Goal: Task Accomplishment & Management: Use online tool/utility

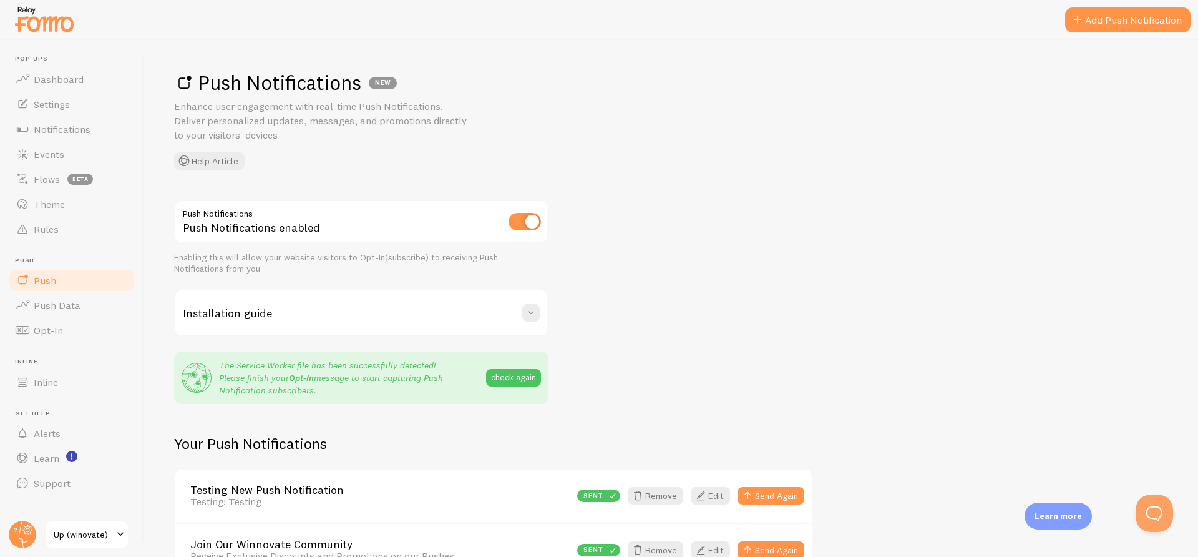
click at [515, 213] on input "checkbox" at bounding box center [525, 221] width 32 height 17
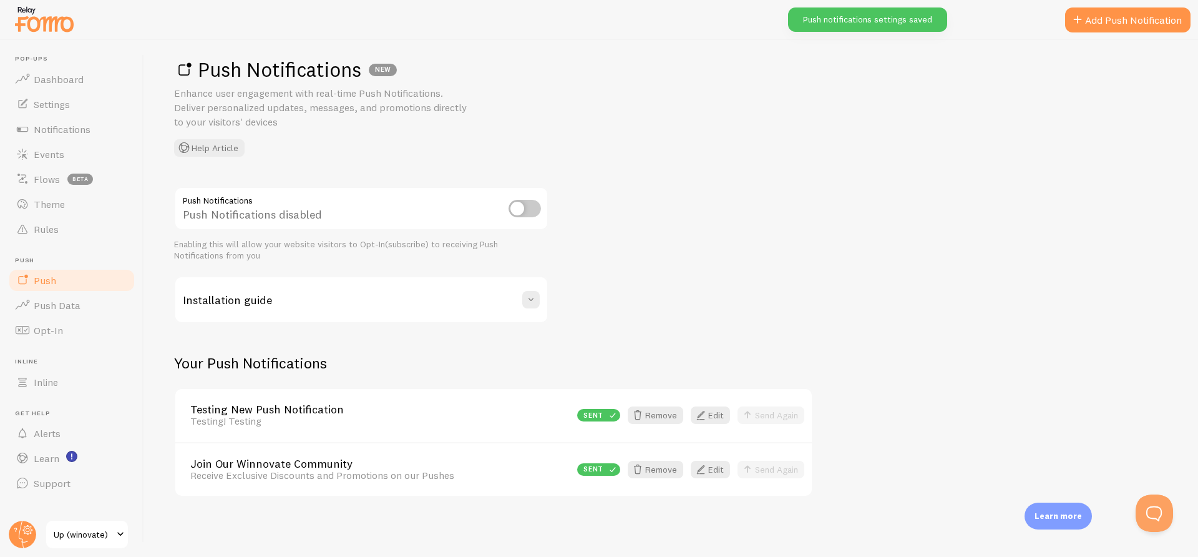
click at [527, 207] on input "checkbox" at bounding box center [525, 208] width 32 height 17
checkbox input "true"
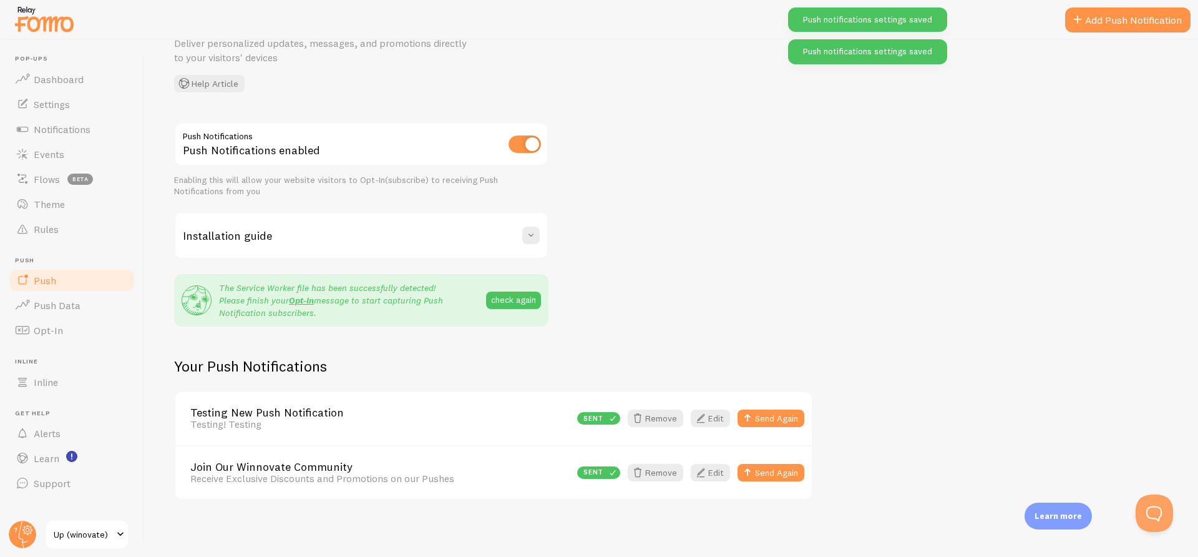
scroll to position [80, 0]
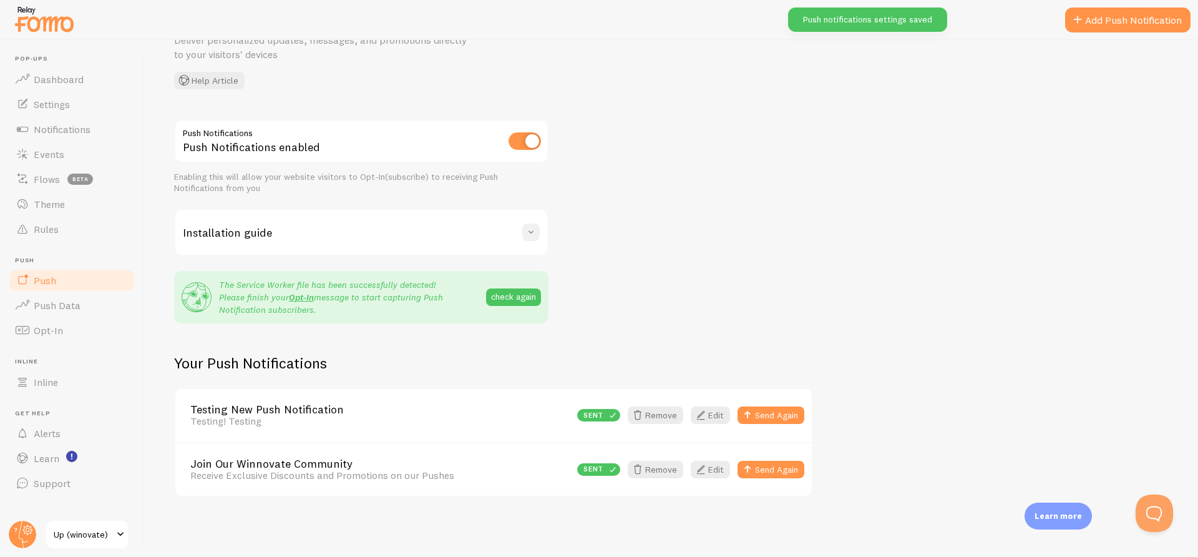
click at [535, 232] on span at bounding box center [531, 232] width 12 height 12
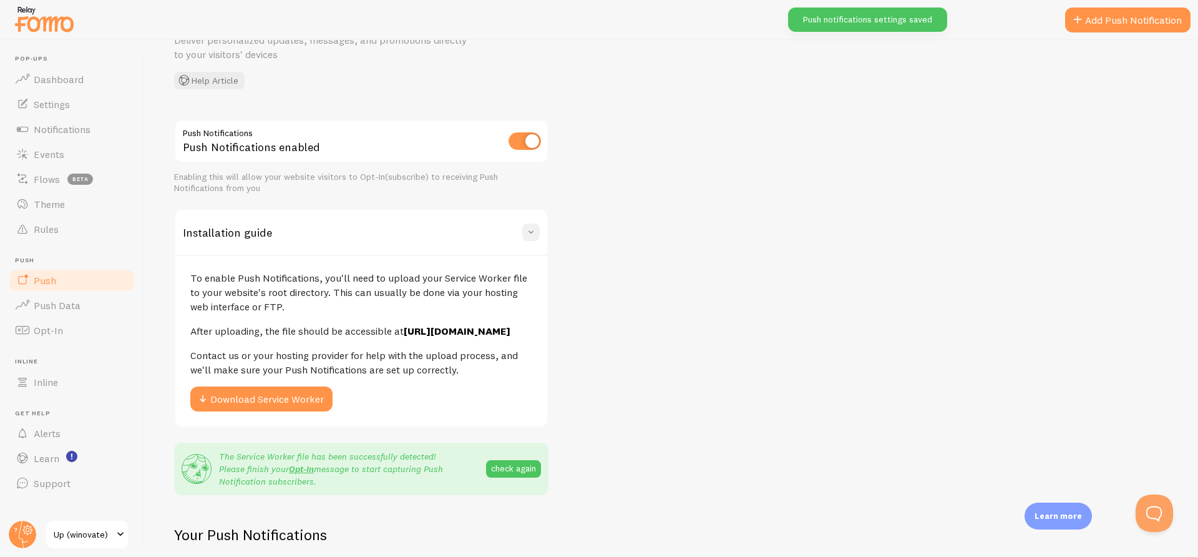
click at [535, 232] on span at bounding box center [531, 232] width 12 height 12
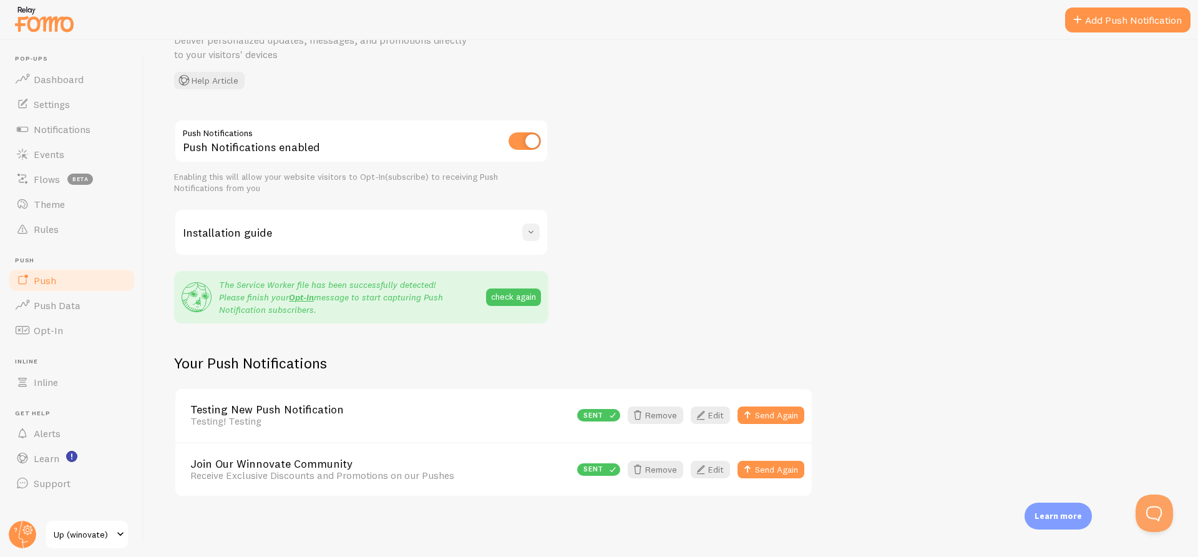
click at [532, 238] on span at bounding box center [531, 232] width 12 height 12
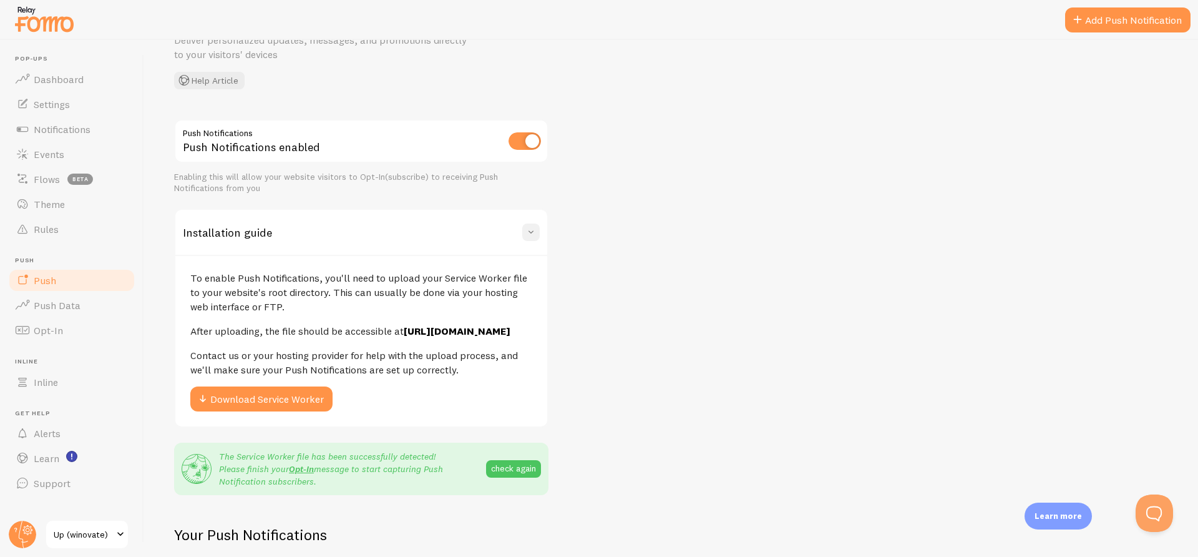
click at [532, 238] on span at bounding box center [531, 232] width 12 height 12
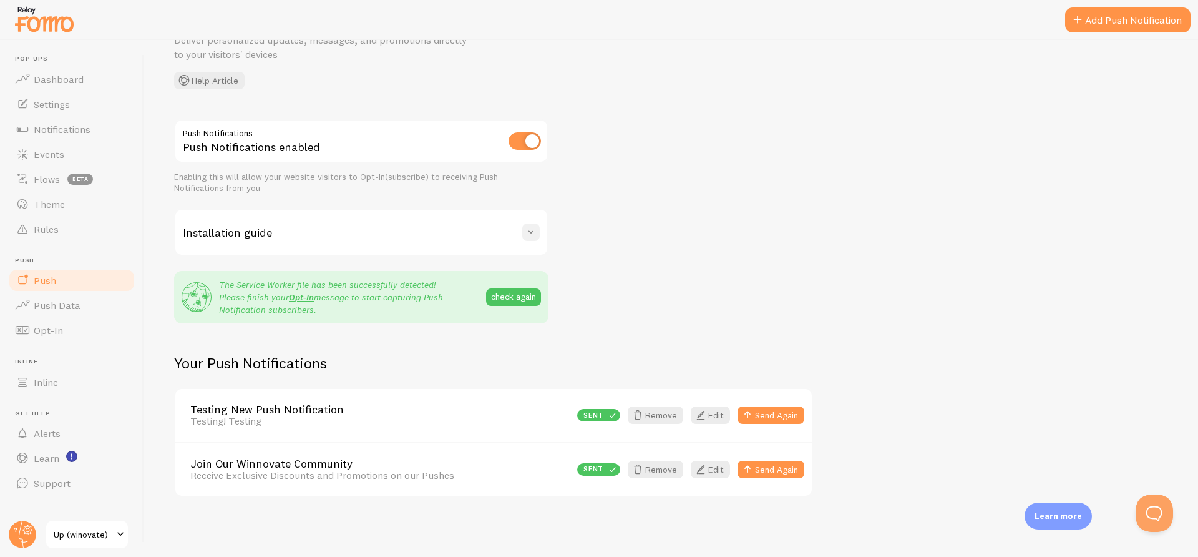
click at [530, 230] on span at bounding box center [531, 232] width 12 height 12
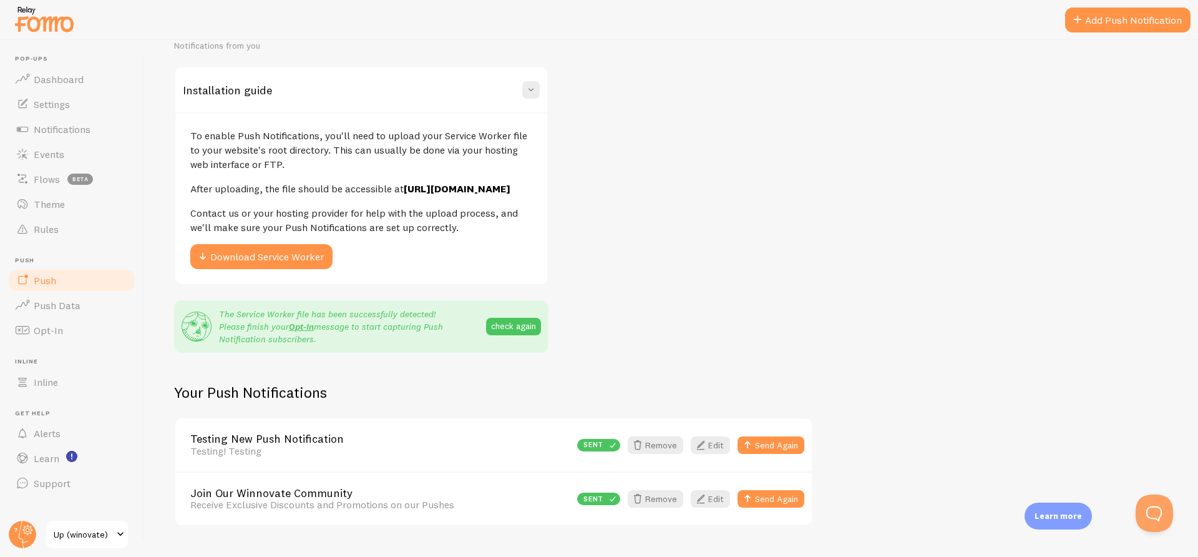
scroll to position [222, 0]
click at [531, 89] on span at bounding box center [531, 90] width 12 height 12
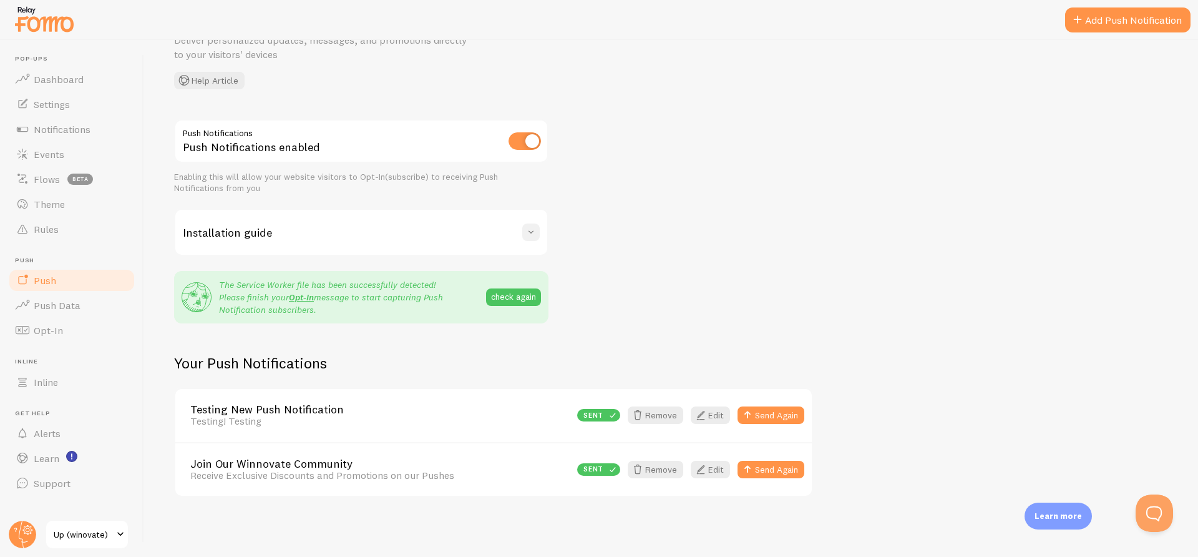
scroll to position [80, 0]
click at [527, 236] on span at bounding box center [531, 232] width 12 height 12
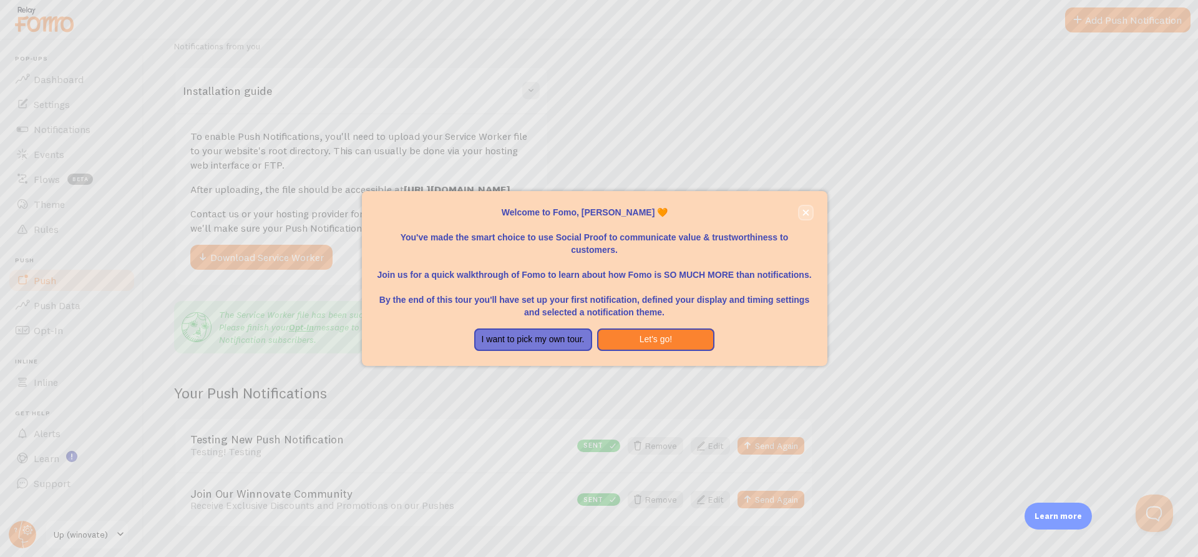
click at [804, 212] on icon "close," at bounding box center [805, 213] width 6 height 6
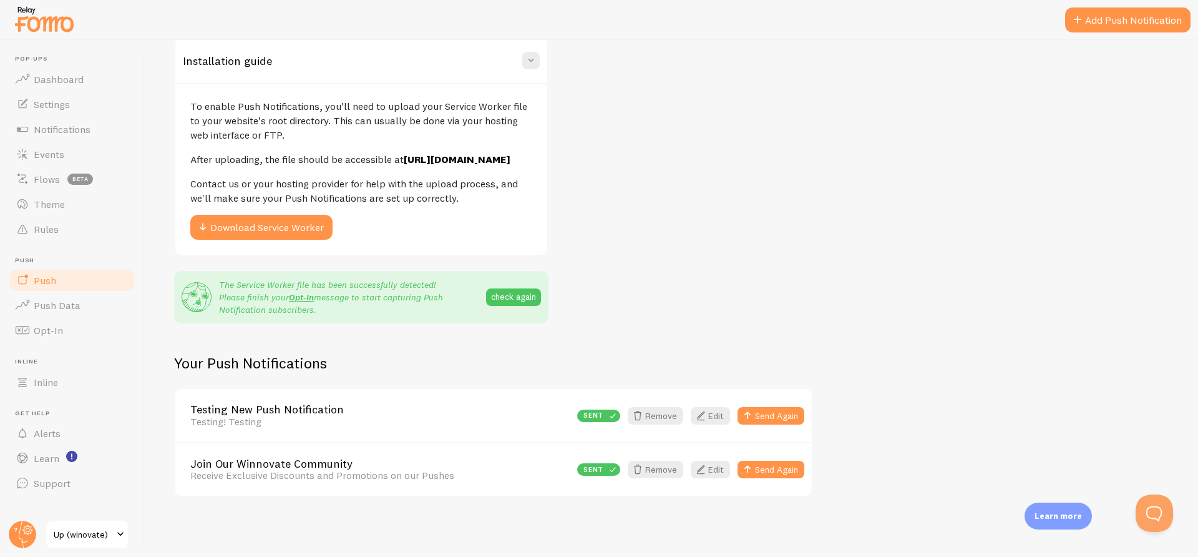
scroll to position [266, 0]
click at [1133, 26] on link "Add Push Notification" at bounding box center [1127, 19] width 125 height 25
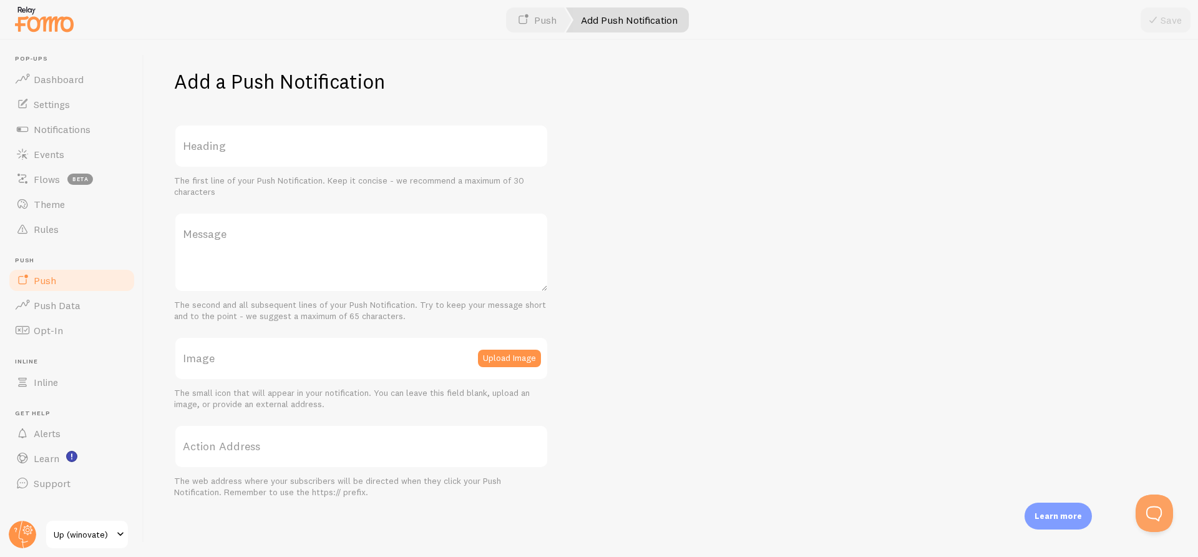
scroll to position [2, 0]
click at [555, 25] on link "Push" at bounding box center [536, 19] width 69 height 25
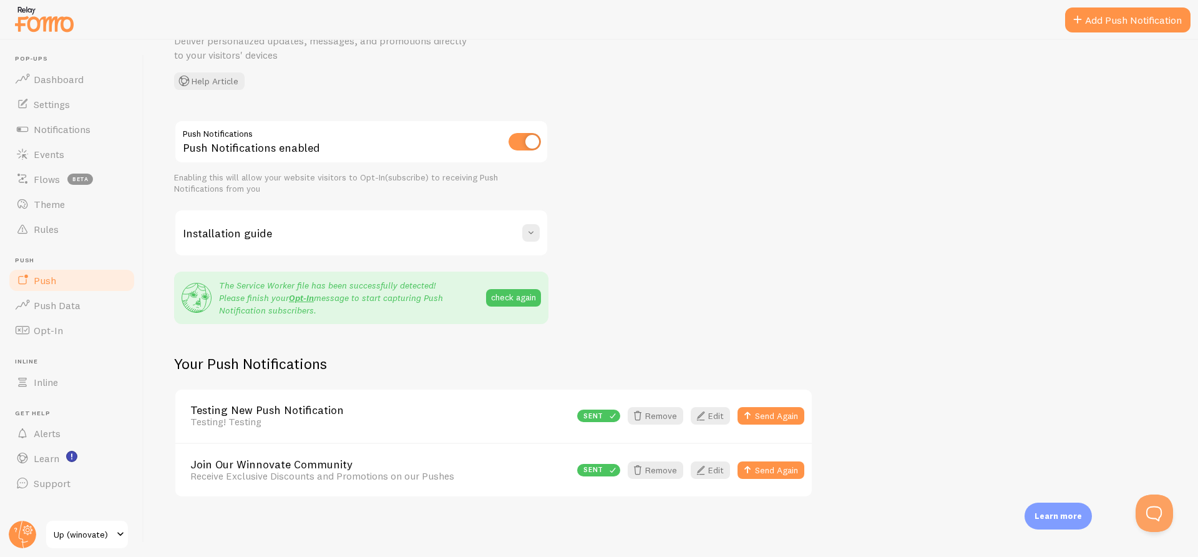
scroll to position [80, 0]
click at [1087, 24] on link "Add Push Notification" at bounding box center [1127, 19] width 125 height 25
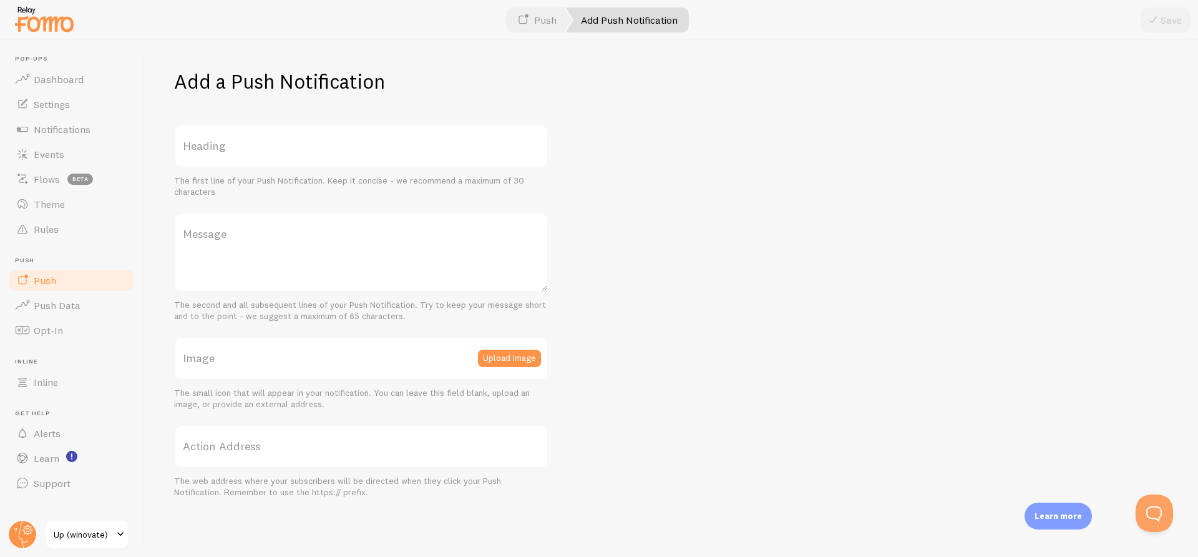
scroll to position [2, 0]
click at [450, 145] on label "Heading" at bounding box center [361, 146] width 374 height 44
click at [450, 145] on input "Heading" at bounding box center [361, 146] width 374 height 44
type input "Test"
click at [429, 440] on label "Action Address" at bounding box center [361, 446] width 374 height 44
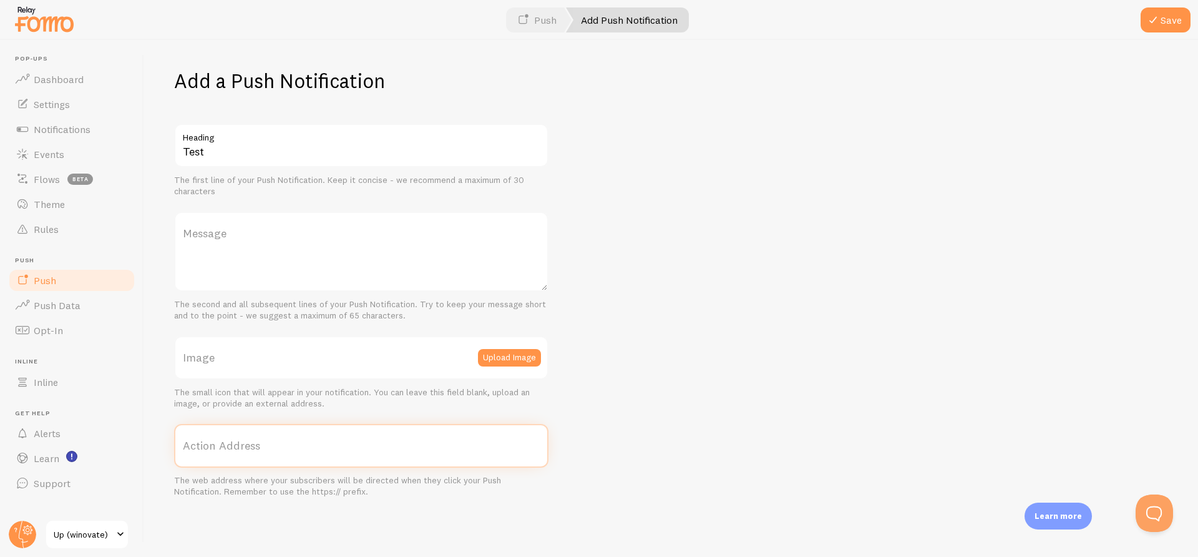
click at [429, 440] on input "Action Address" at bounding box center [361, 446] width 374 height 44
click at [529, 19] on span at bounding box center [522, 19] width 15 height 15
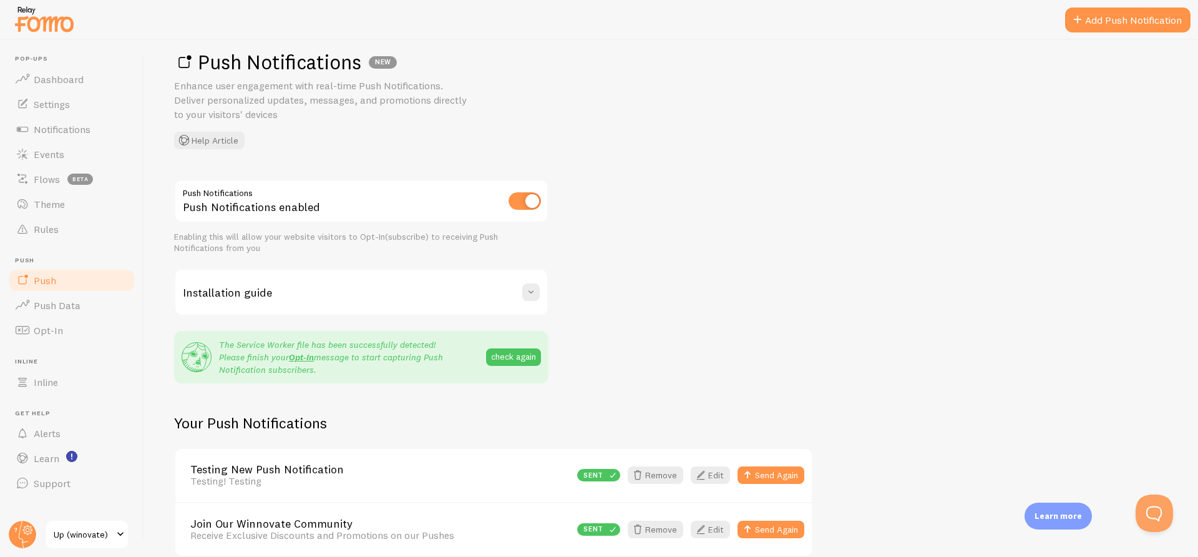
scroll to position [80, 0]
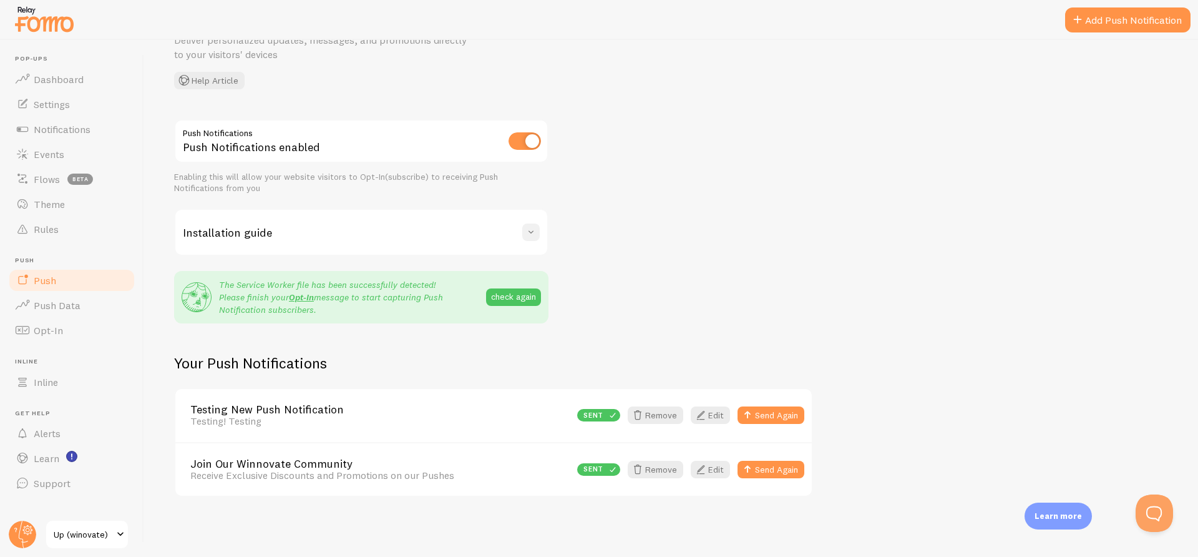
click at [529, 233] on span at bounding box center [531, 232] width 12 height 12
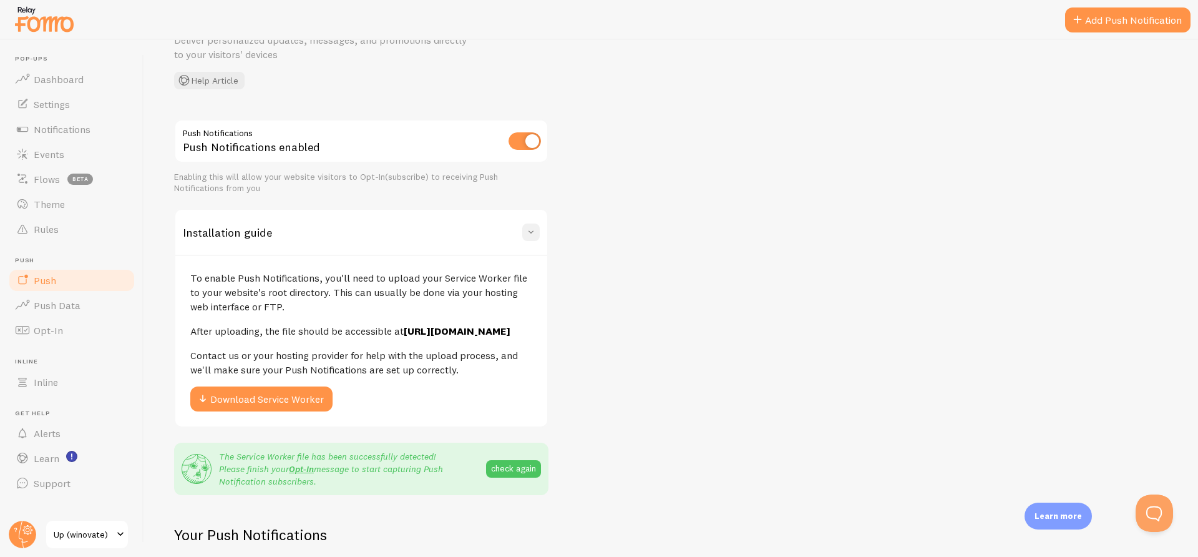
click at [529, 233] on span at bounding box center [531, 232] width 12 height 12
